Goal: Information Seeking & Learning: Learn about a topic

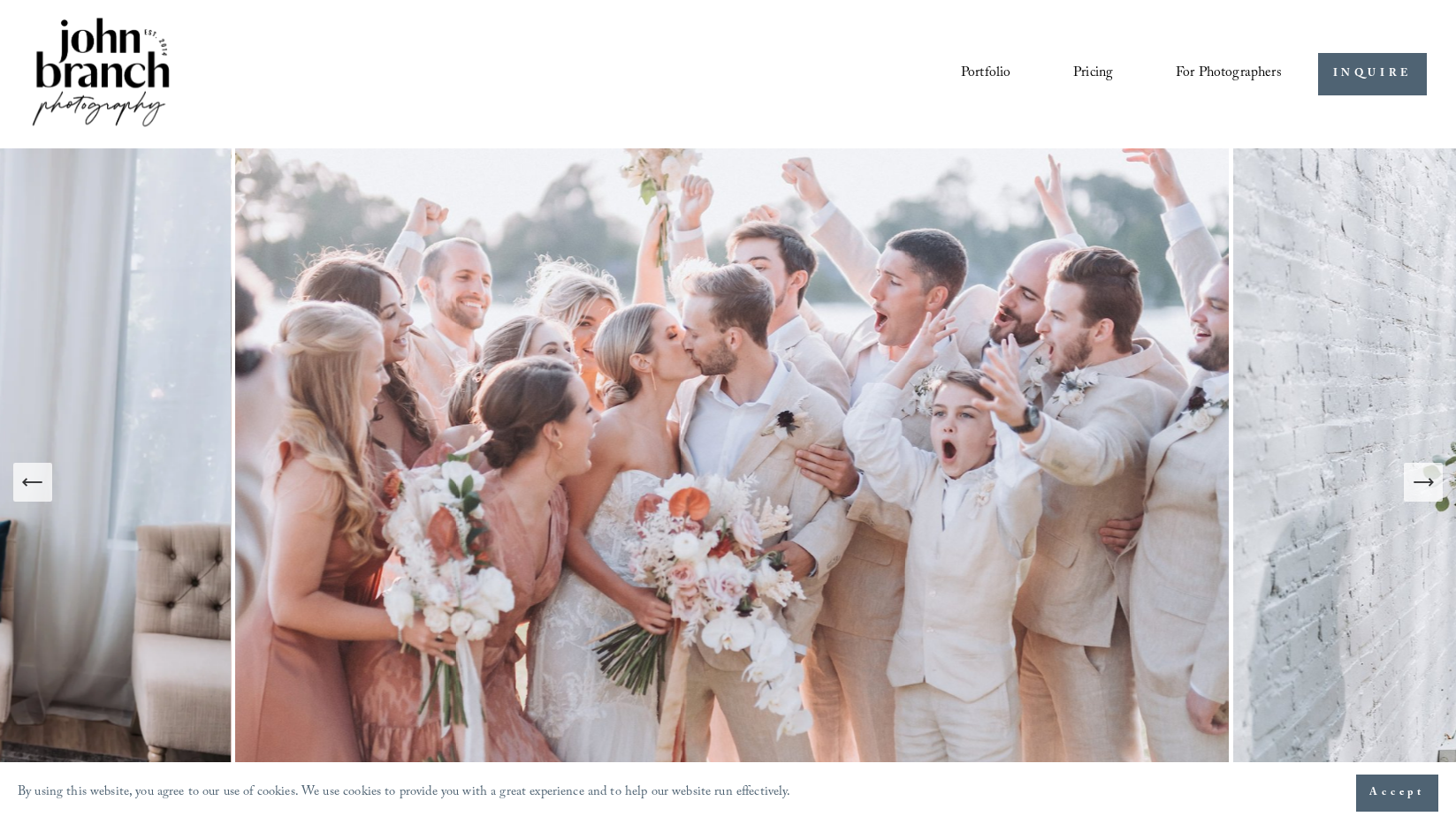
click at [1100, 69] on link "Pricing" at bounding box center [1093, 73] width 40 height 30
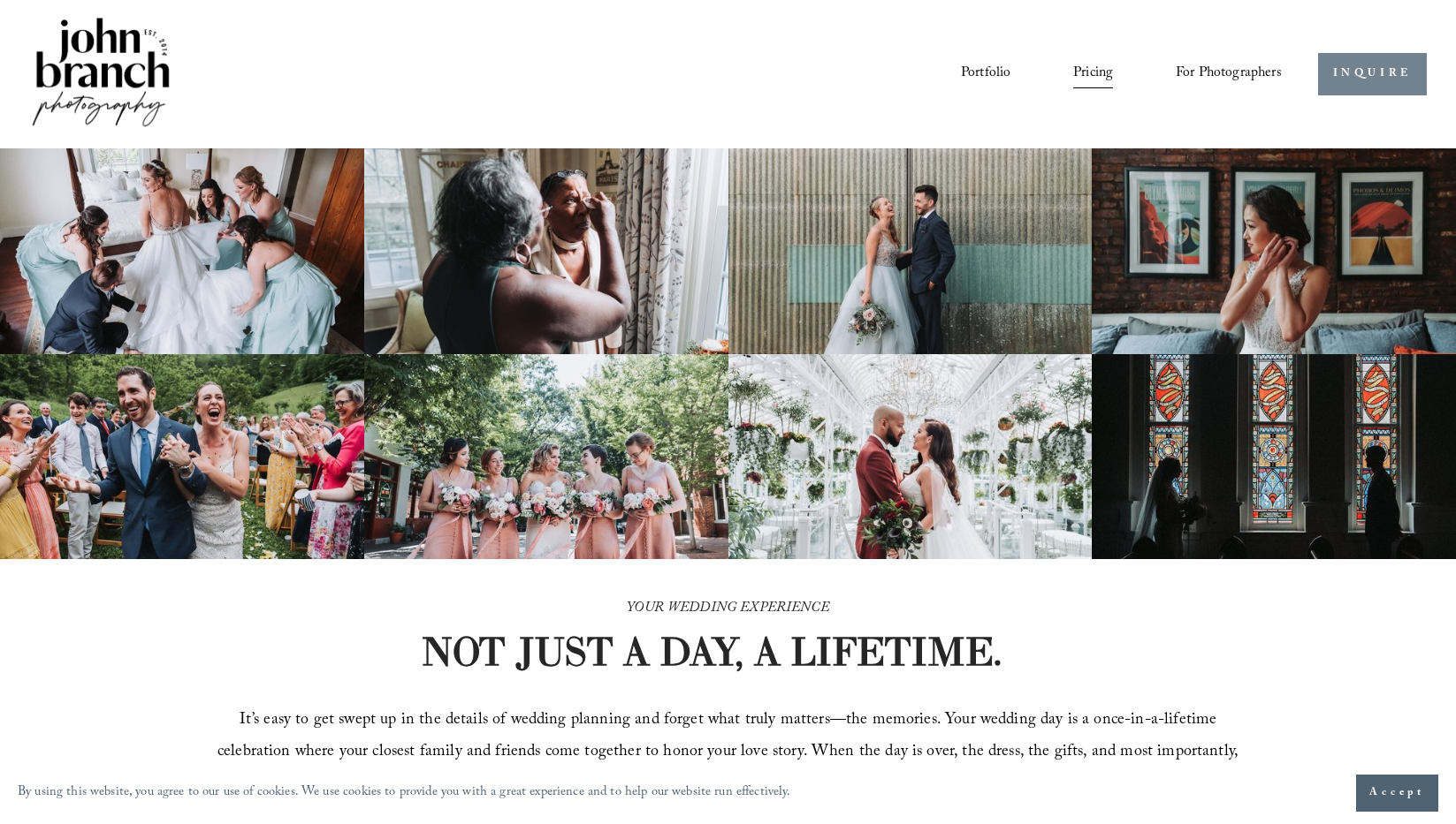
click at [1374, 79] on link "INQUIRE" at bounding box center [1372, 75] width 109 height 43
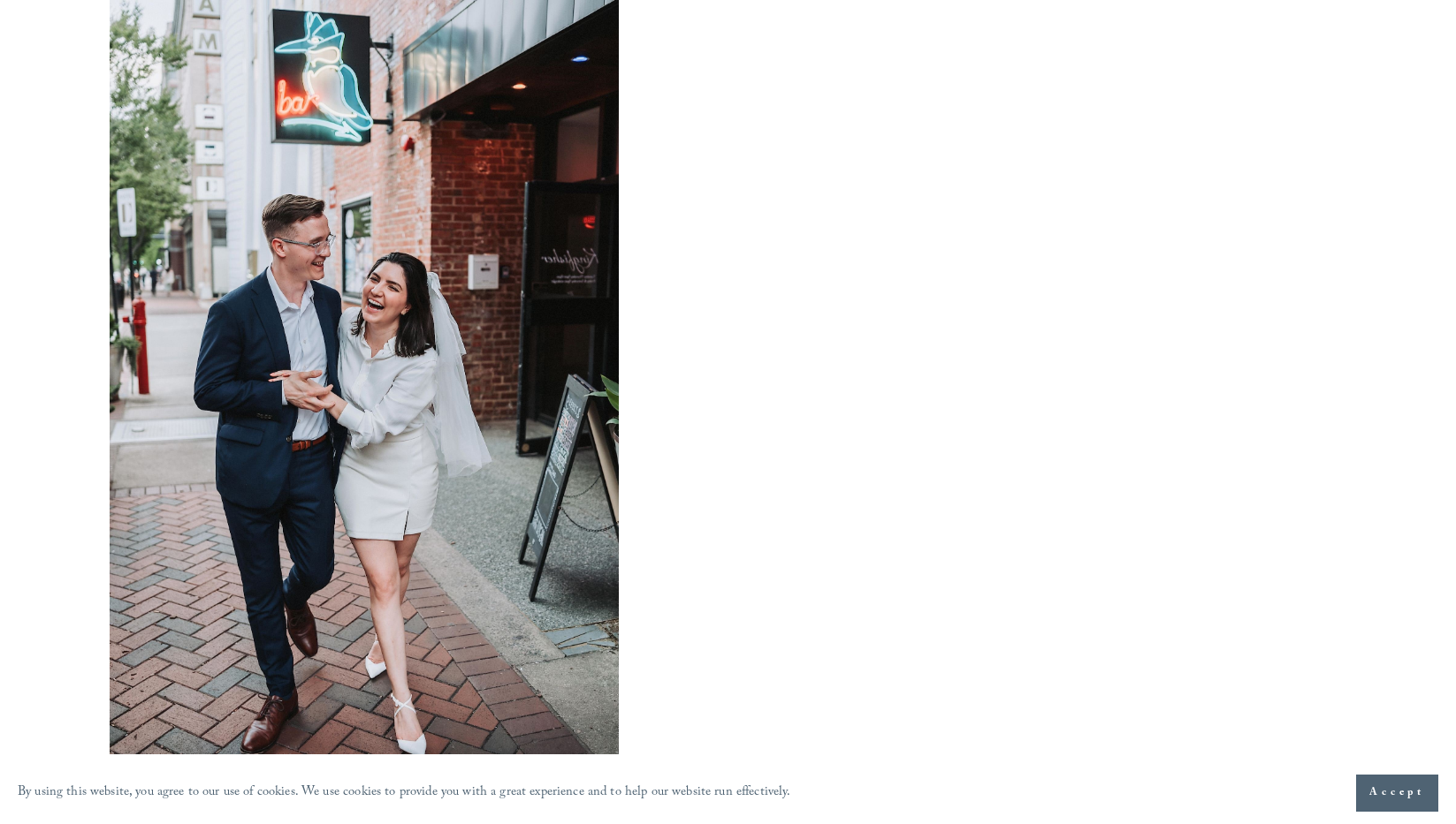
scroll to position [1115, 0]
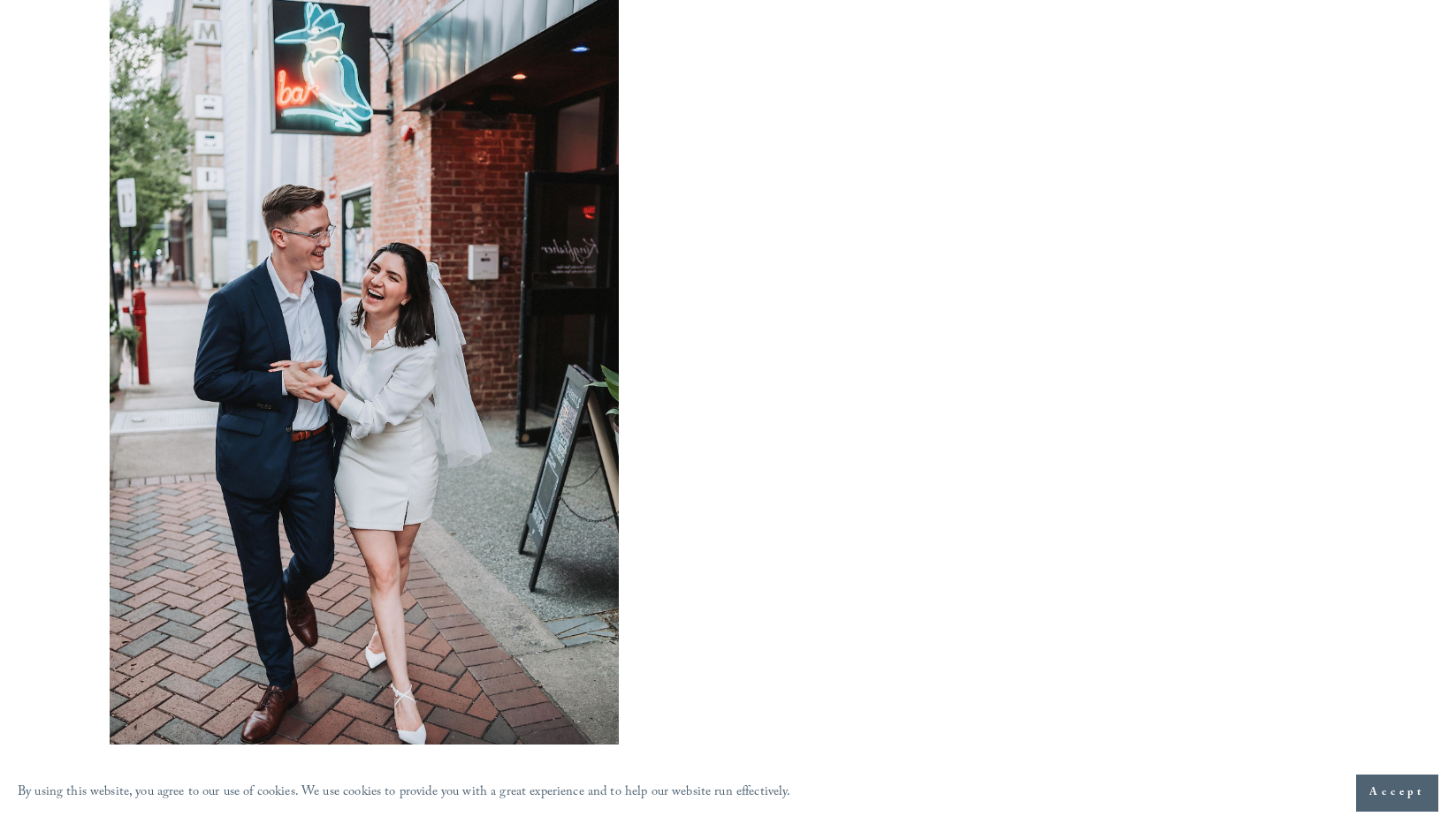
click at [333, 315] on div at bounding box center [365, 363] width 510 height 764
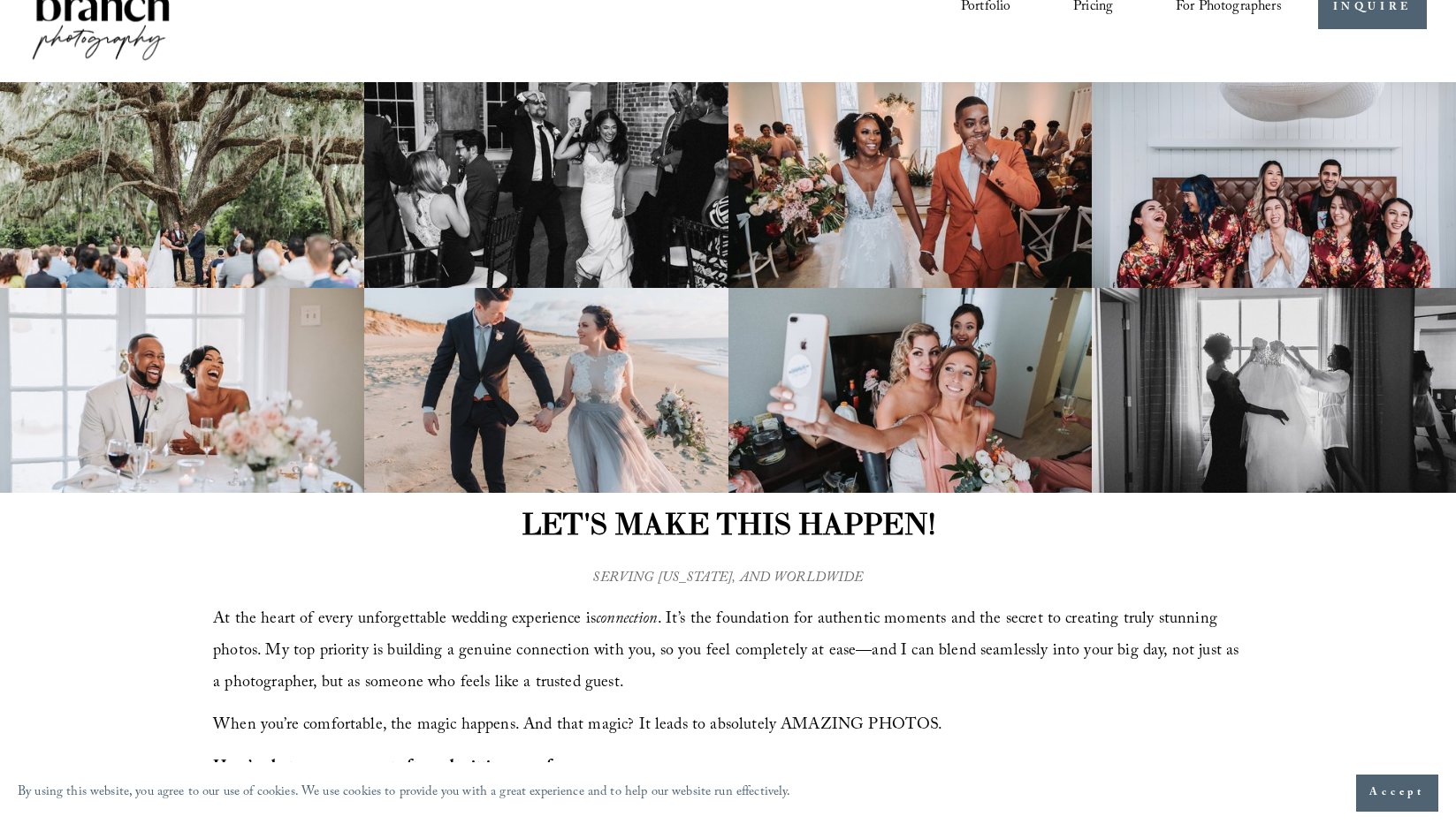
scroll to position [0, 0]
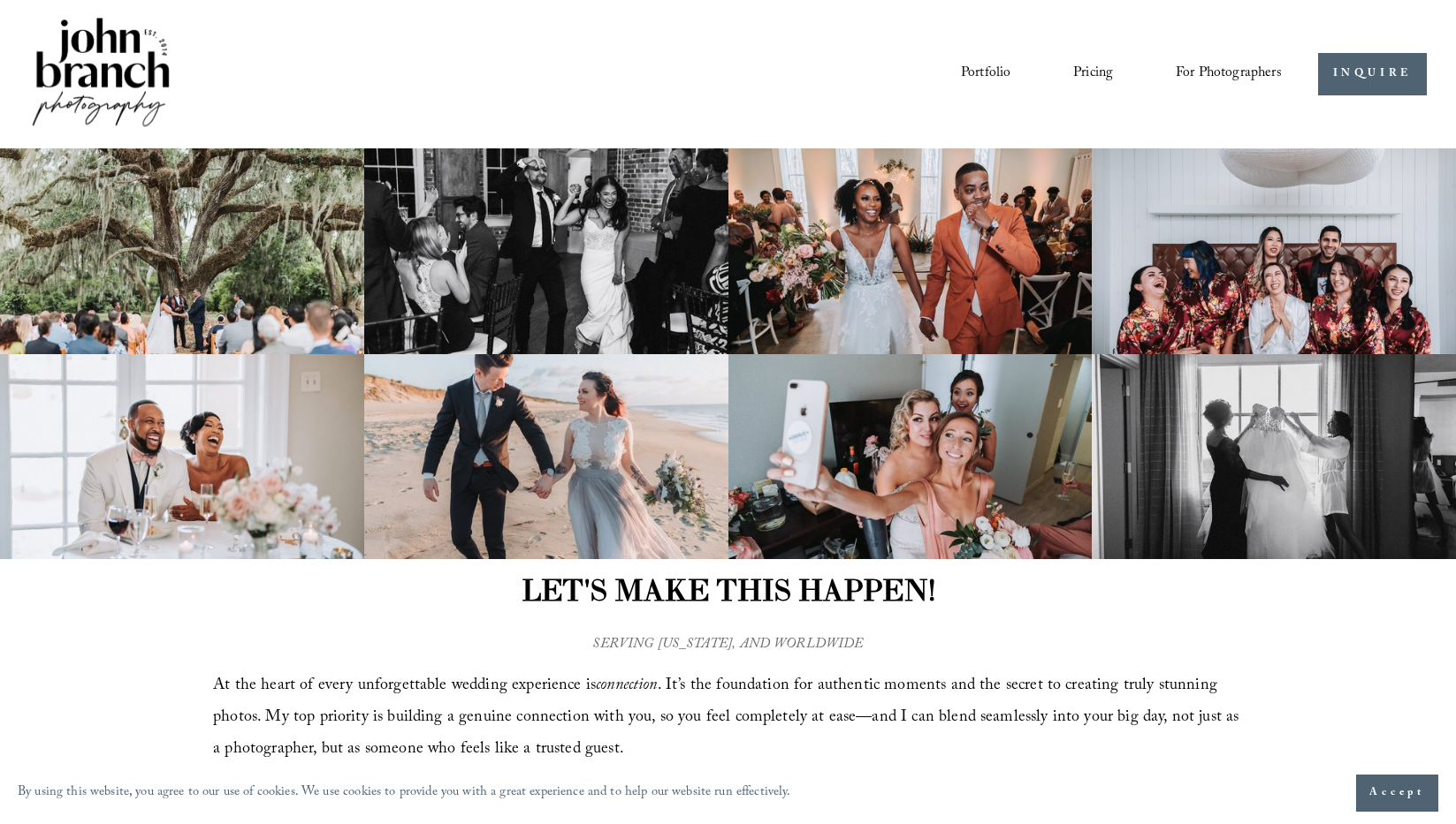
click at [996, 79] on link "Portfolio" at bounding box center [985, 73] width 50 height 30
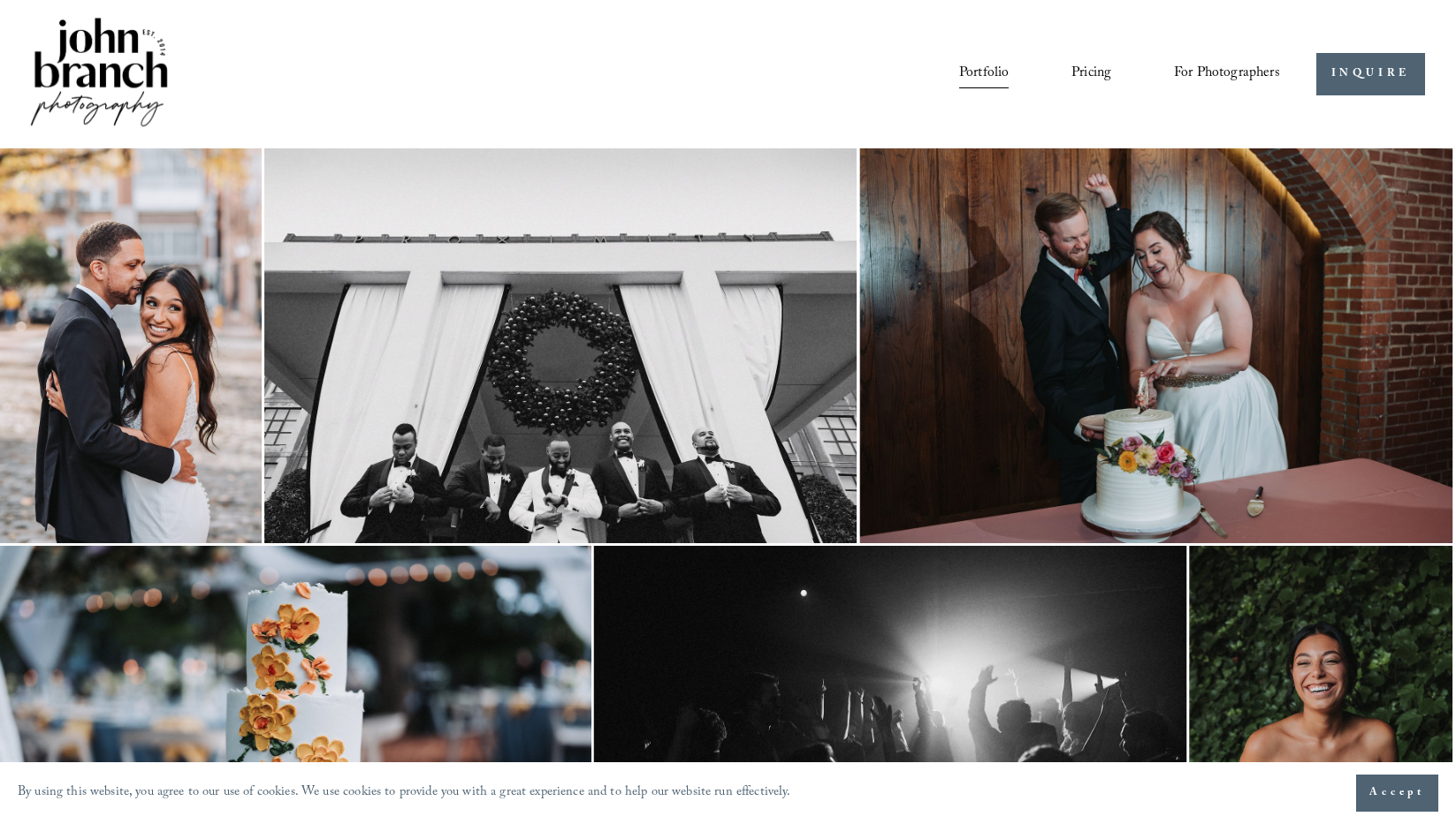
scroll to position [0, 2]
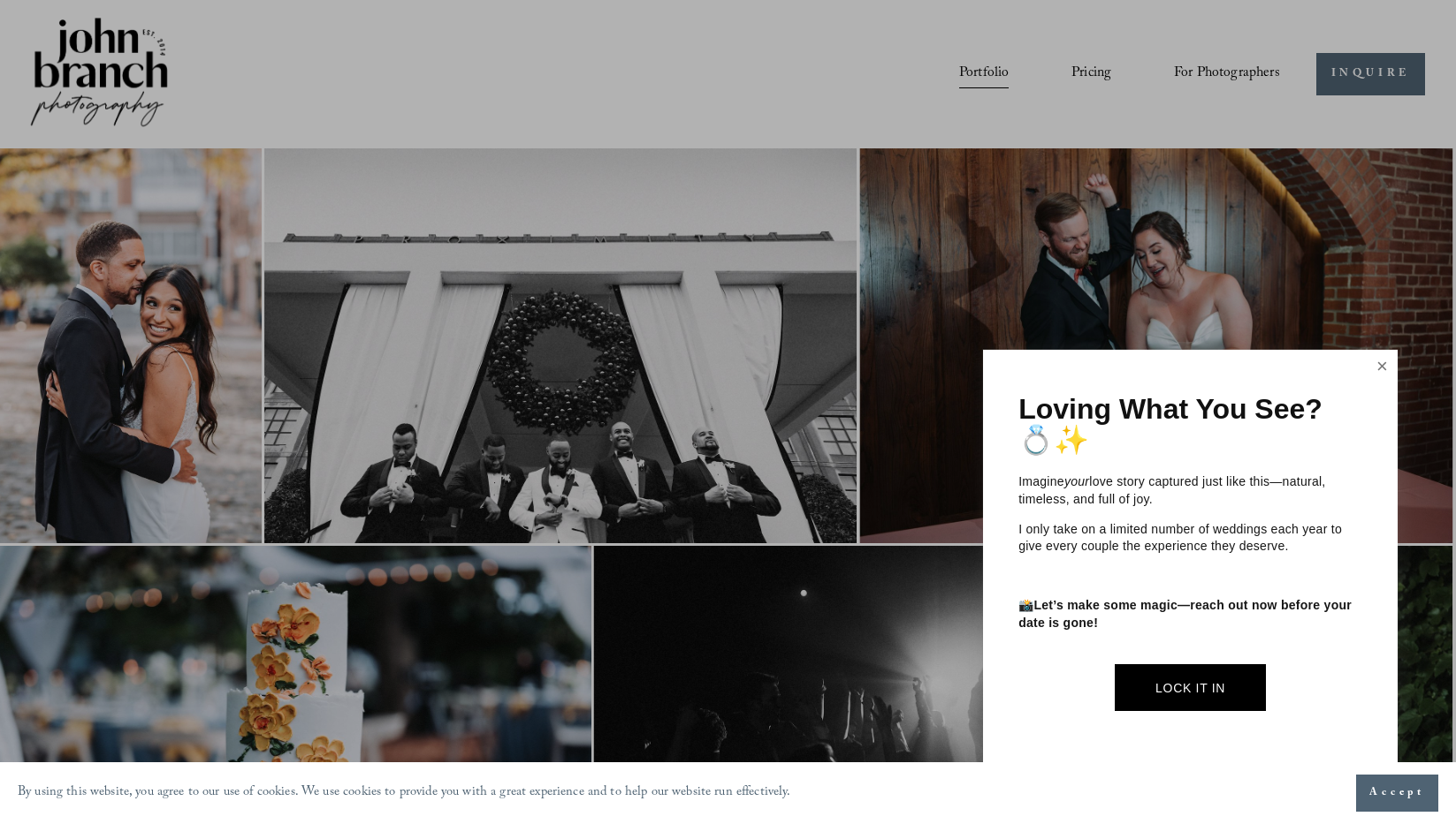
click at [1376, 374] on link "Close" at bounding box center [1381, 366] width 26 height 28
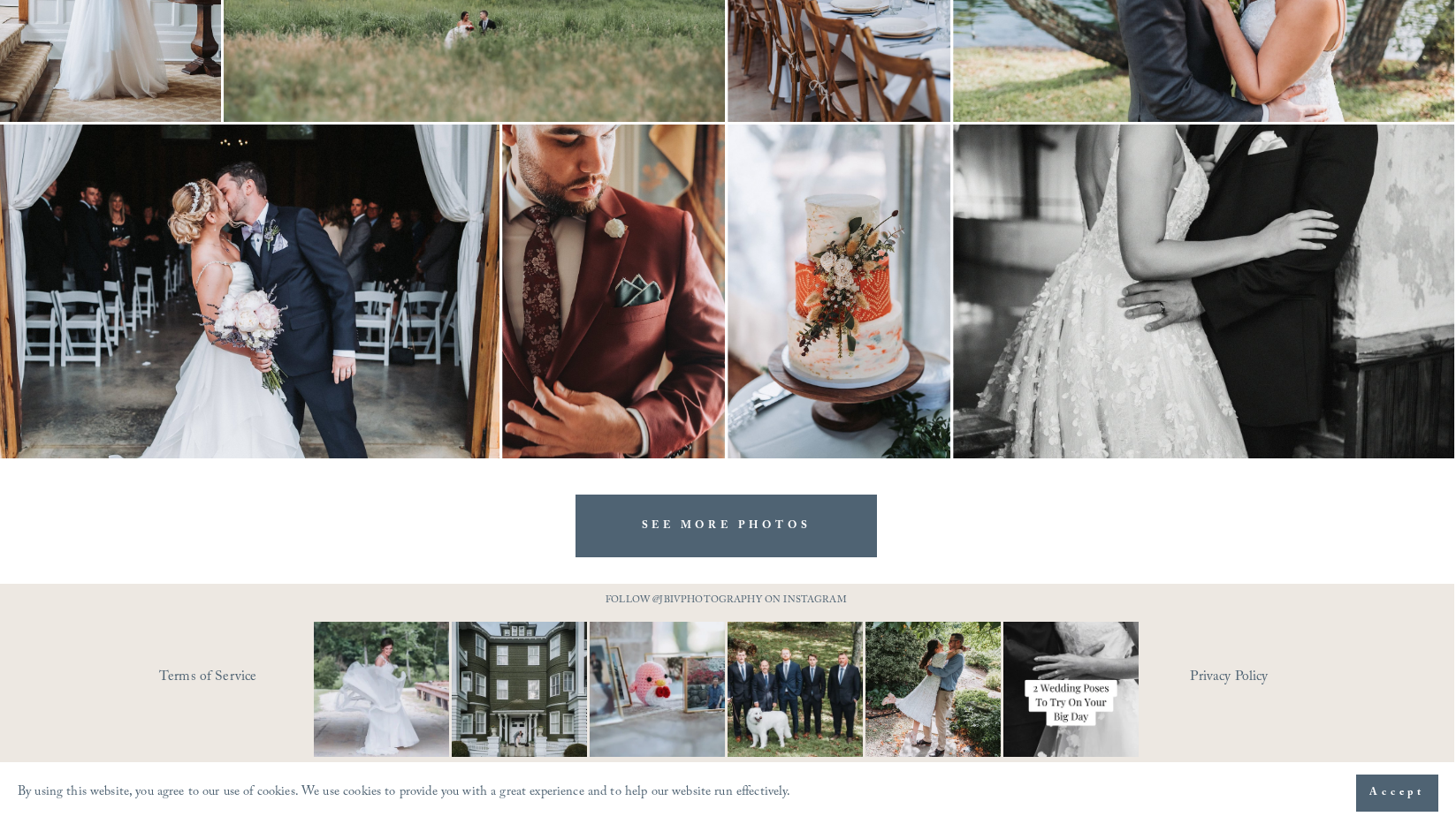
scroll to position [5593, 2]
click at [670, 529] on link "SEE MORE PHOTOS" at bounding box center [727, 526] width 302 height 62
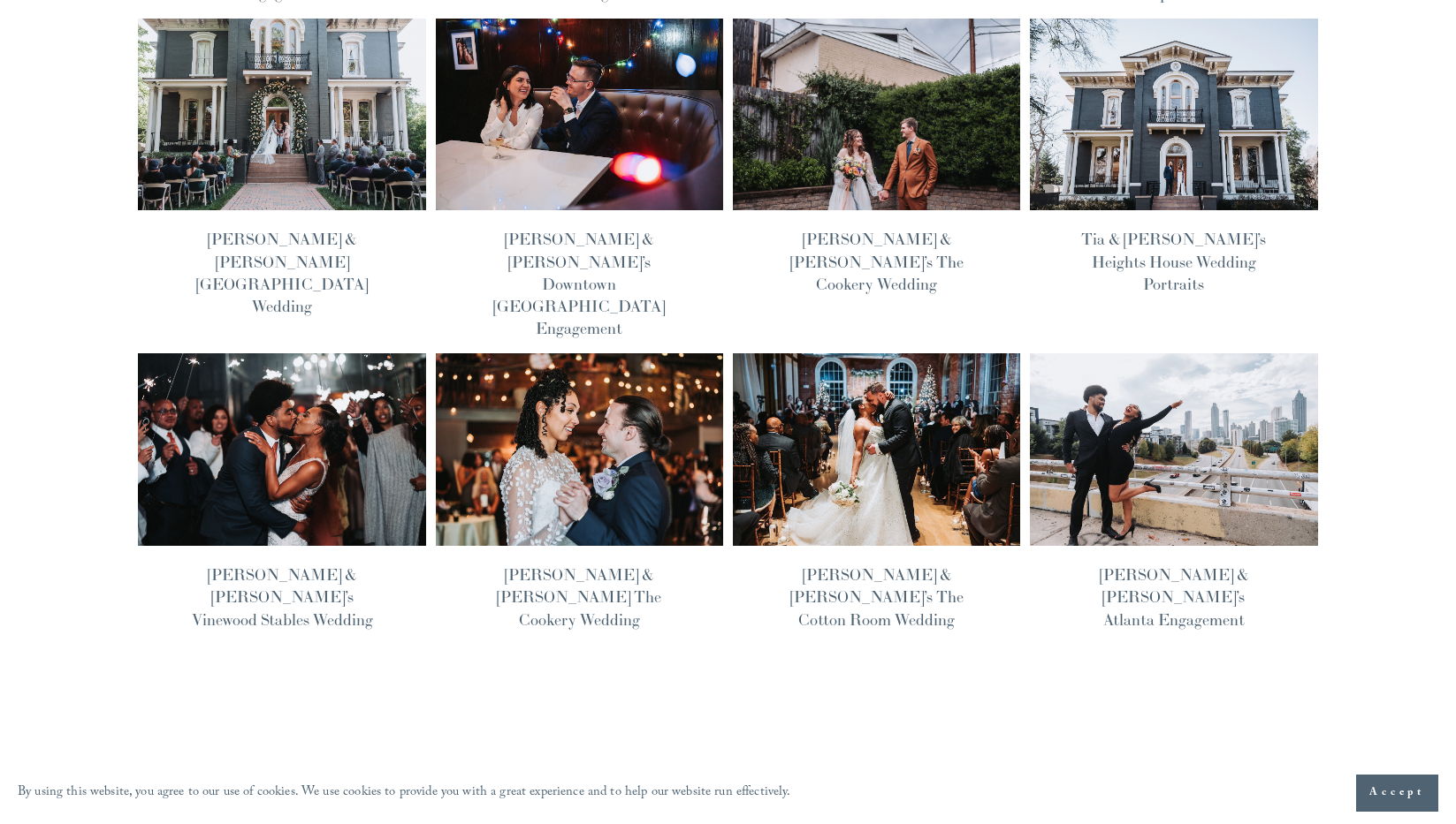
scroll to position [592, 0]
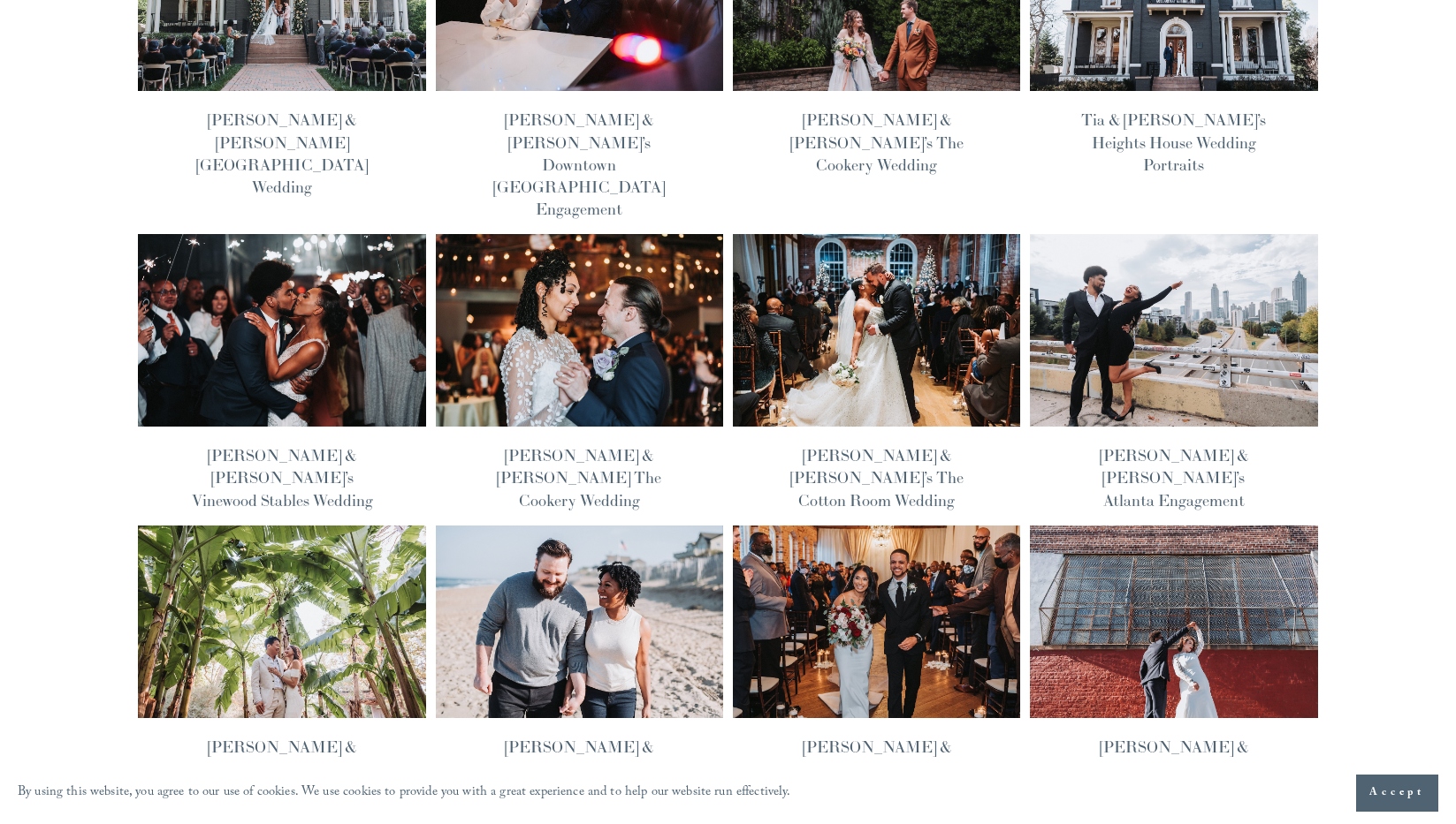
click at [882, 233] on img at bounding box center [876, 330] width 290 height 194
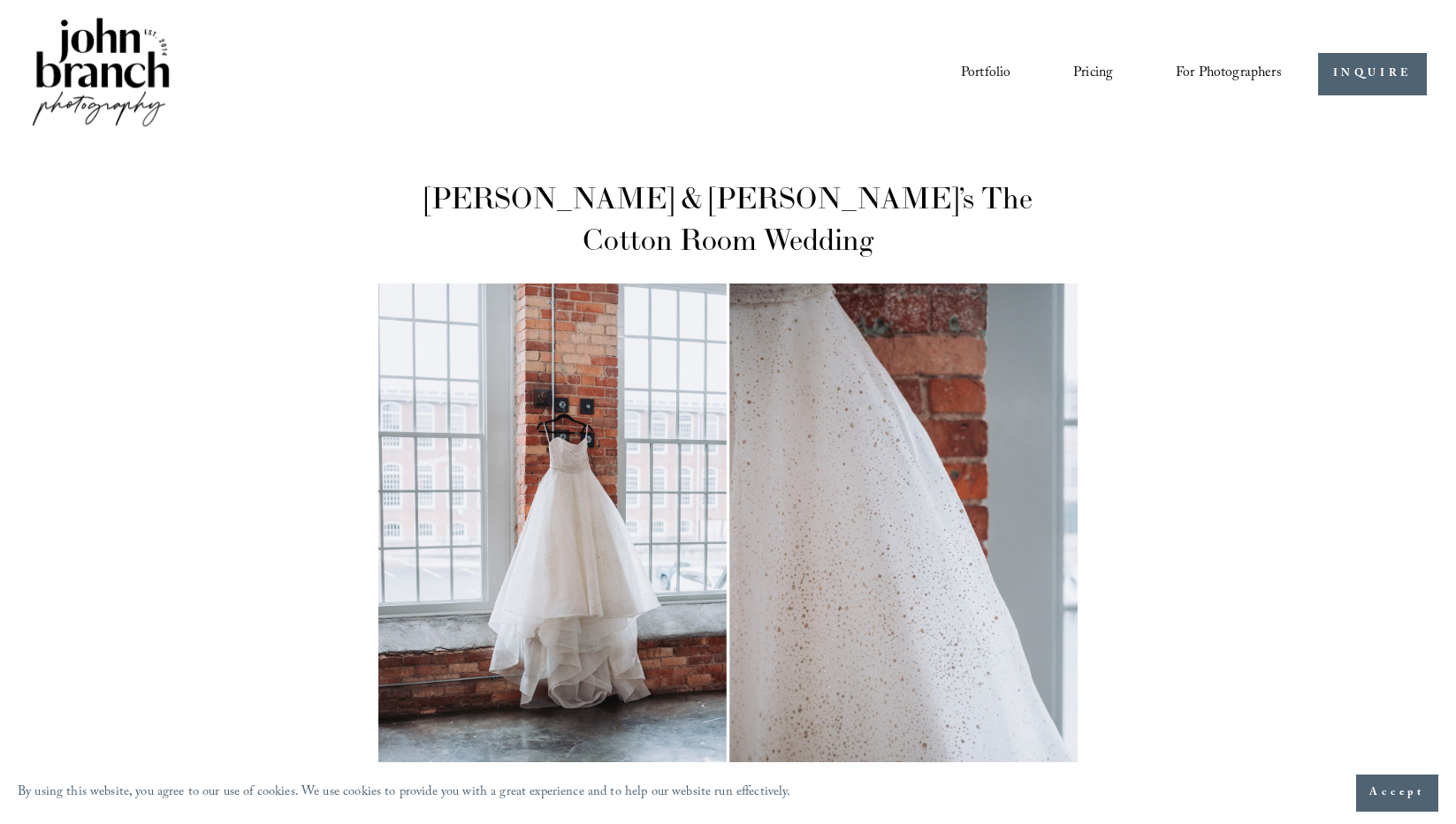
click at [985, 68] on link "Portfolio" at bounding box center [985, 73] width 50 height 30
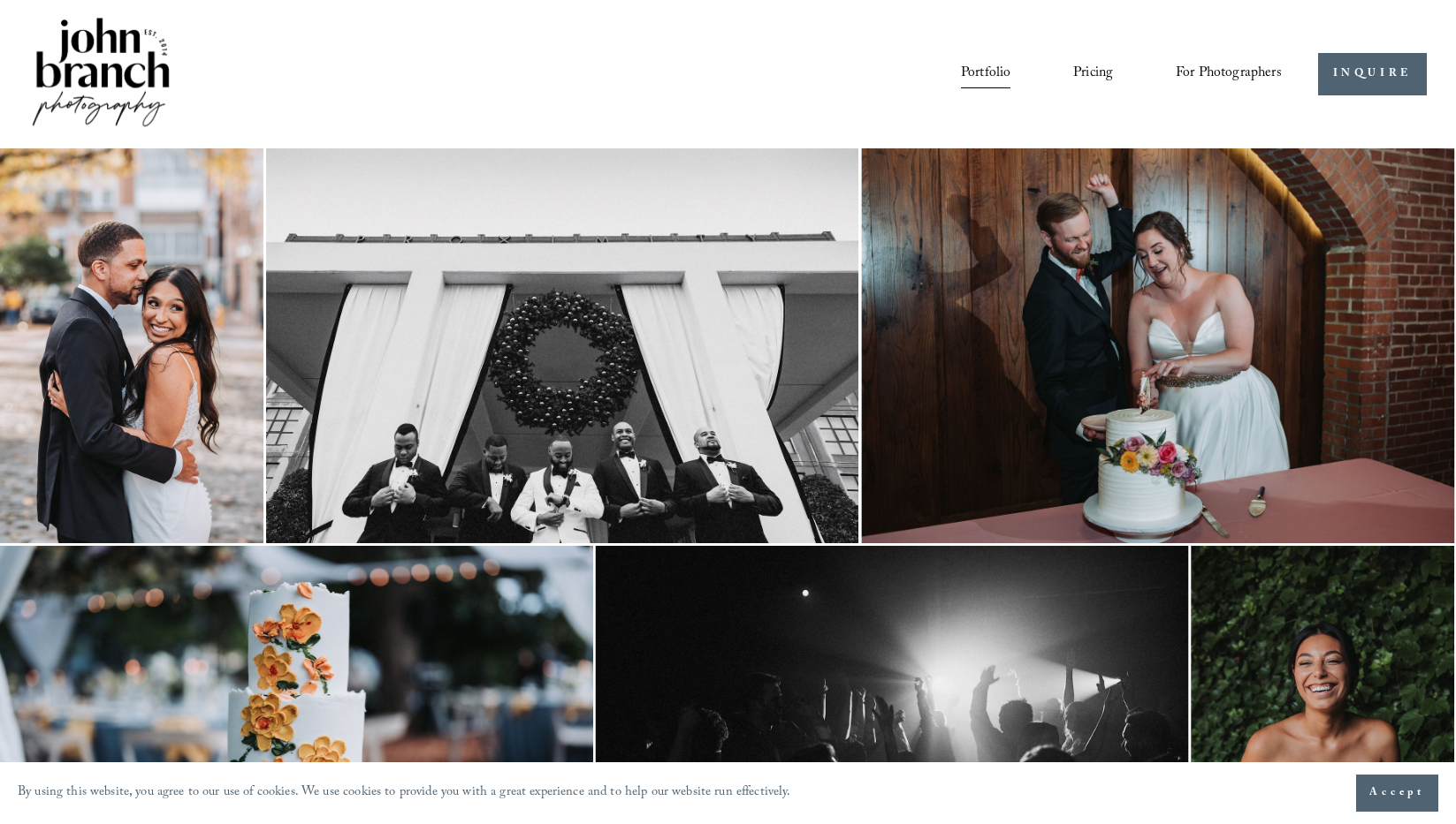
click at [119, 69] on img at bounding box center [100, 74] width 143 height 119
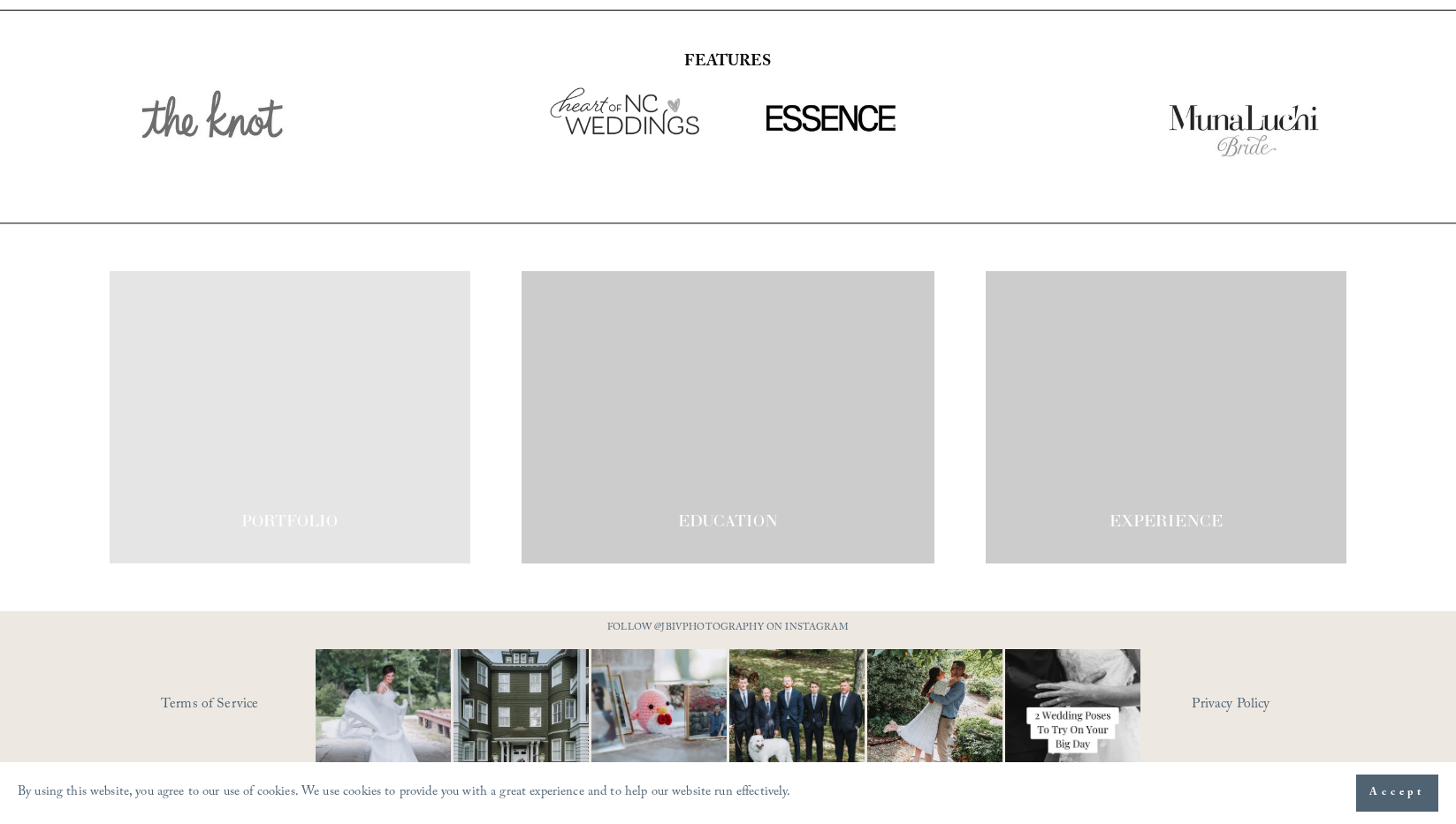
scroll to position [2998, 0]
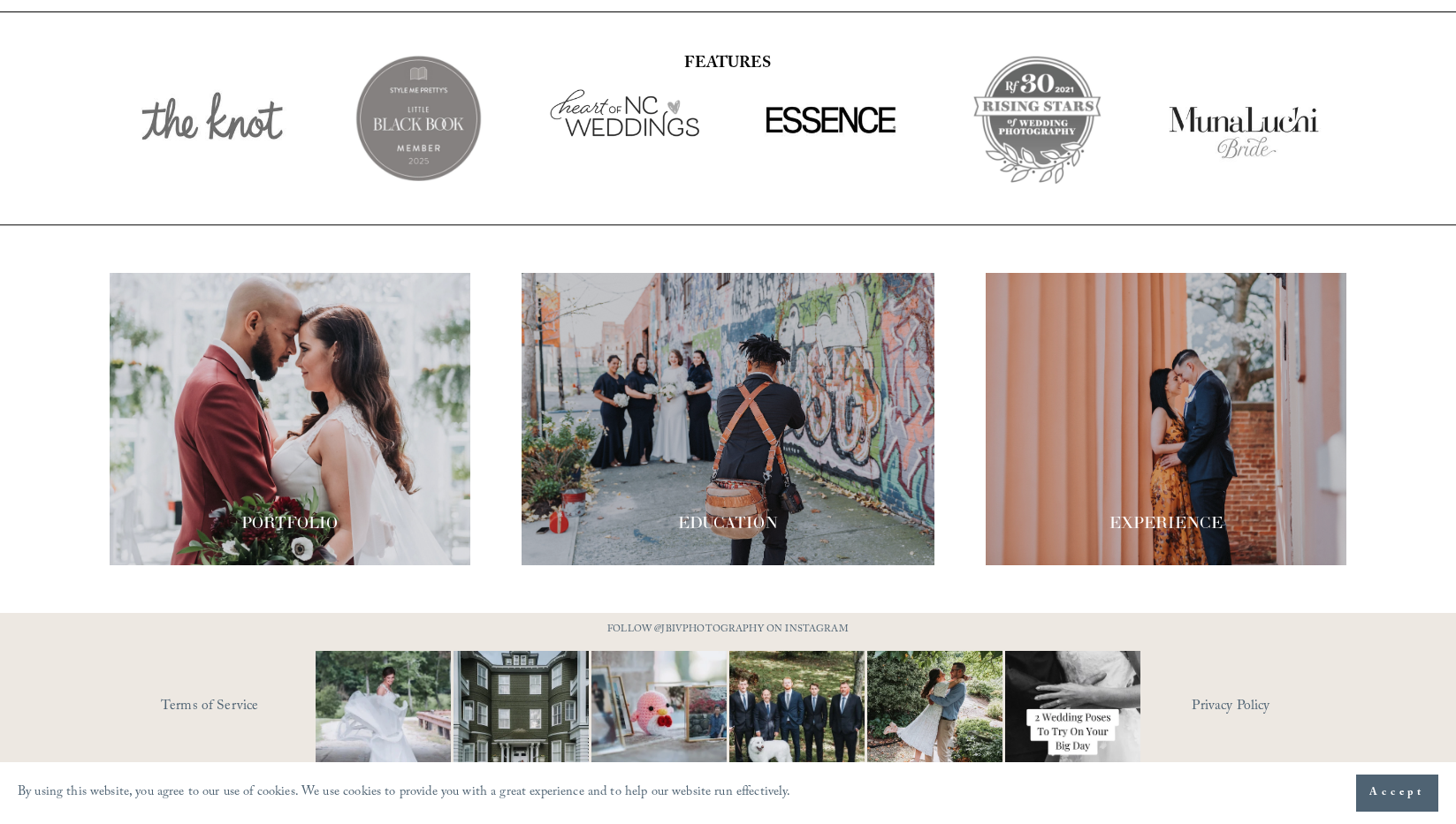
click at [1186, 444] on div at bounding box center [1166, 419] width 360 height 292
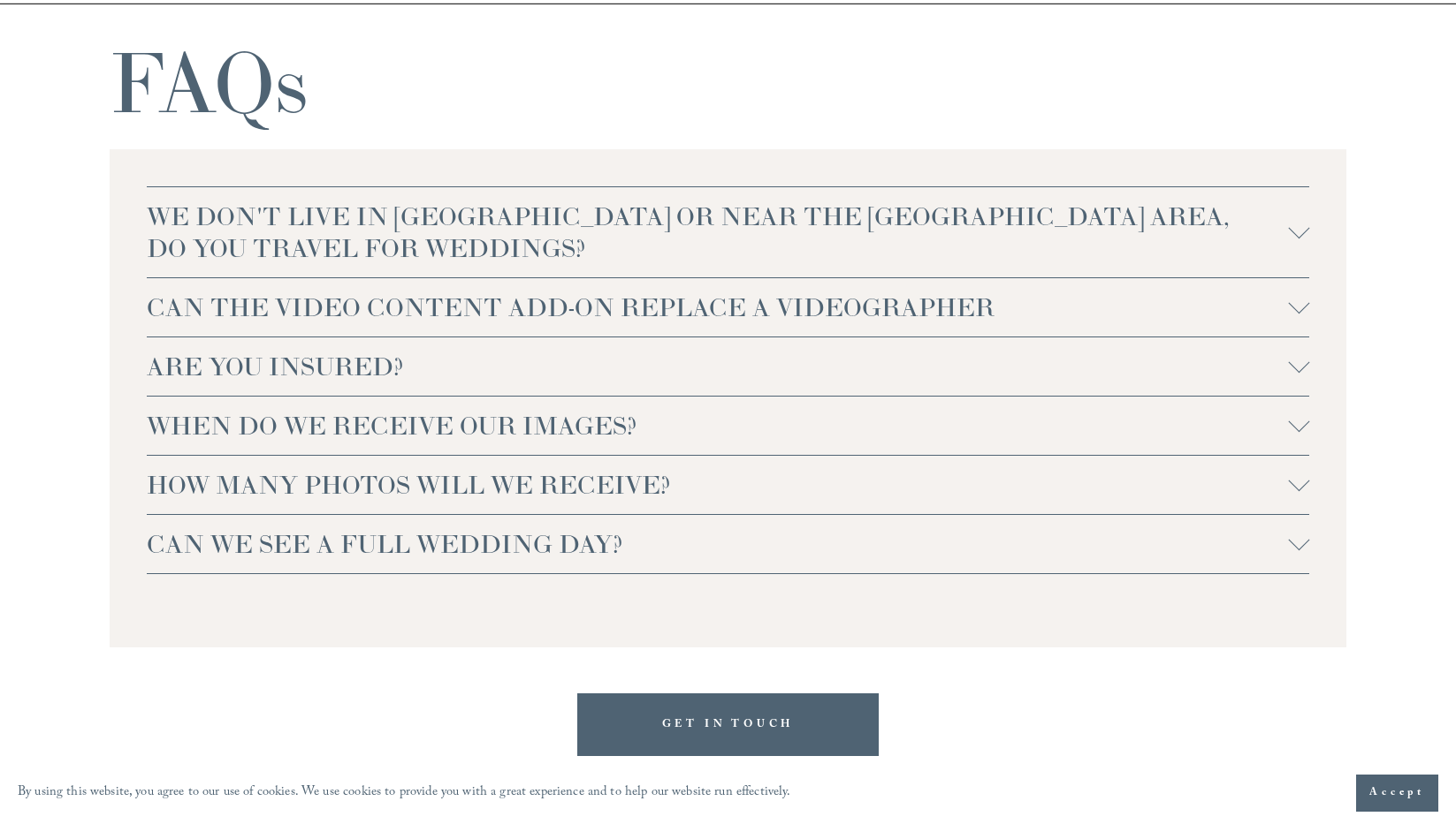
scroll to position [3746, 0]
click at [360, 314] on span "CAN THE VIDEO CONTENT ADD-ON REPLACE A VIDEOGRAPHER" at bounding box center [718, 309] width 1142 height 32
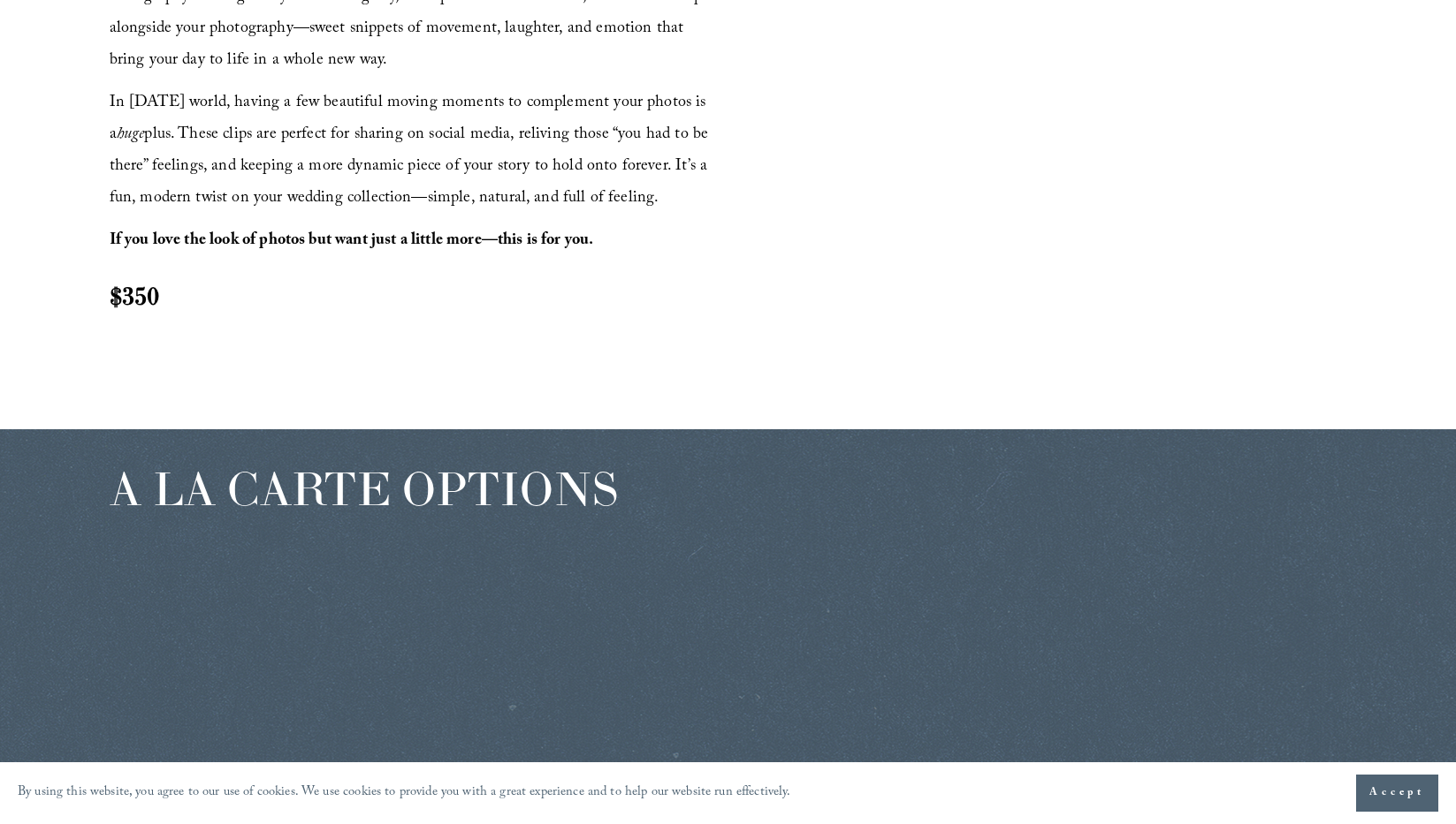
scroll to position [2173, 0]
